Goal: Navigation & Orientation: Find specific page/section

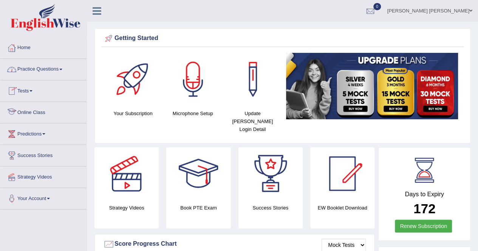
click at [41, 111] on link "Online Class" at bounding box center [43, 111] width 86 height 19
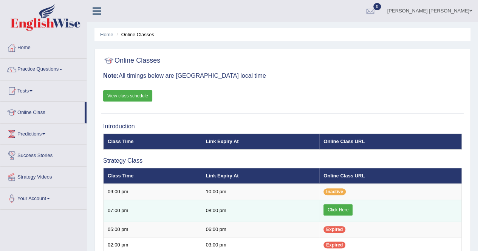
click at [342, 210] on link "Click Here" at bounding box center [337, 209] width 29 height 11
